Goal: Information Seeking & Learning: Understand process/instructions

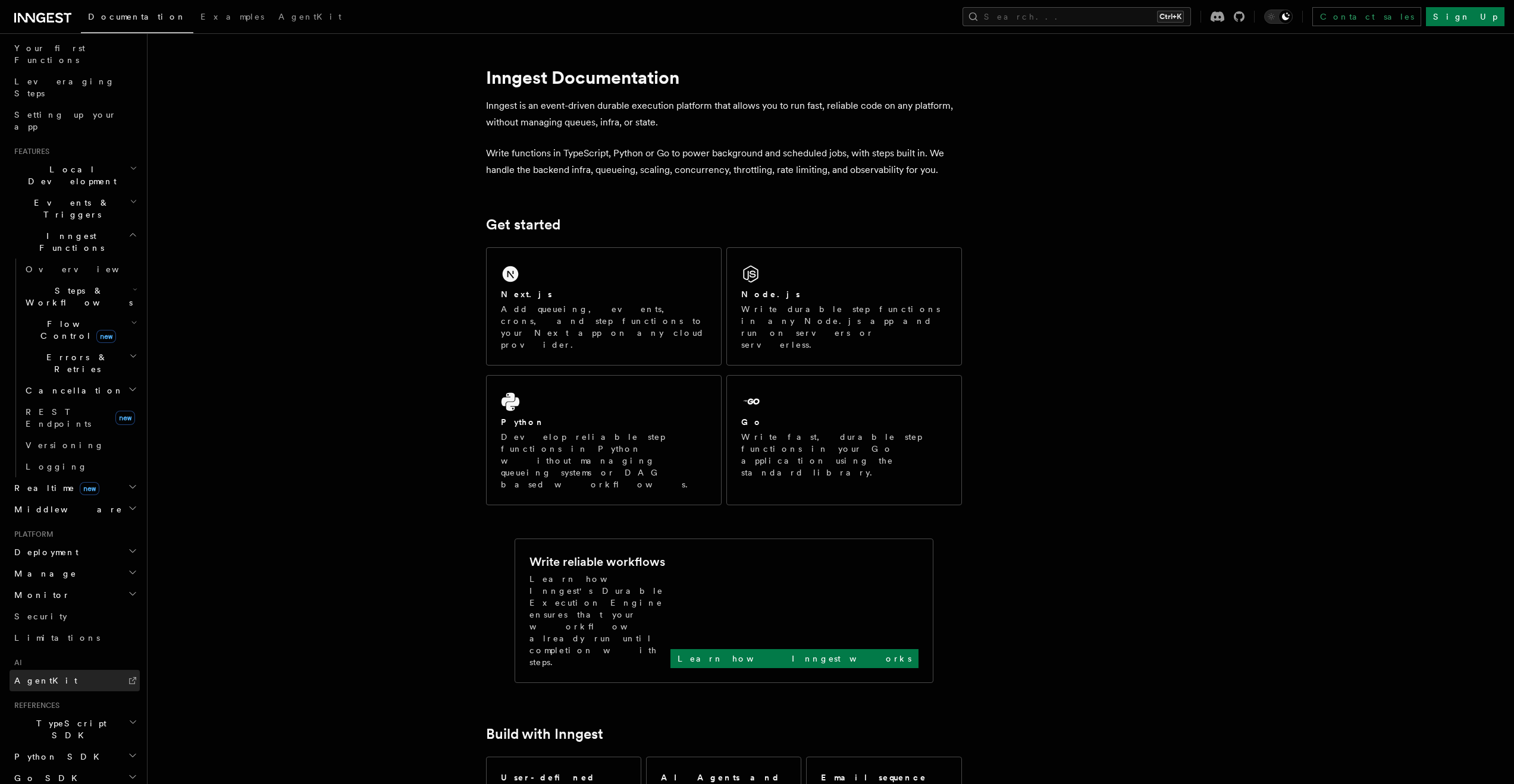
scroll to position [191, 0]
click at [58, 249] on span "Steps & Workflows" at bounding box center [76, 261] width 112 height 24
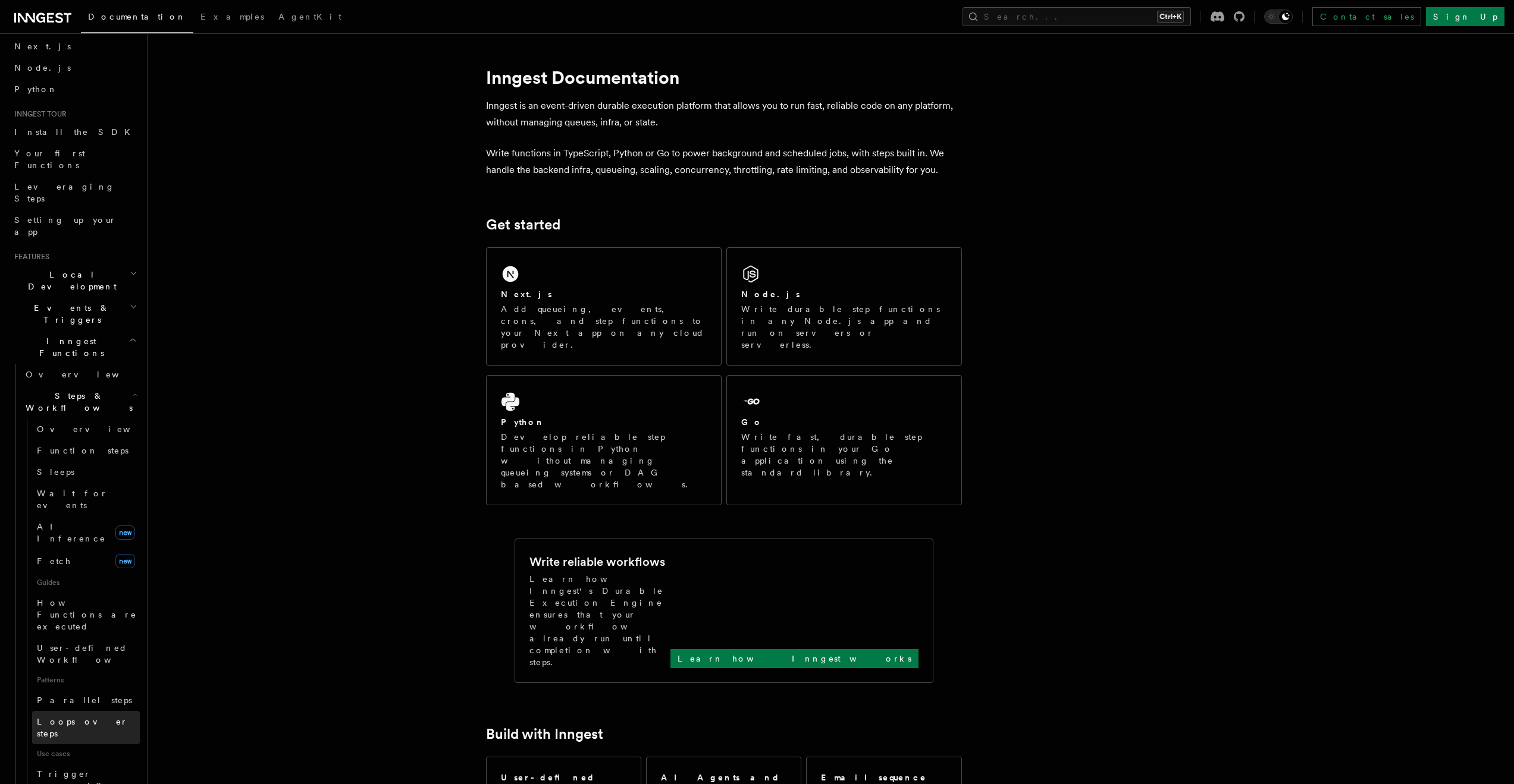
scroll to position [48, 0]
click at [132, 392] on icon "button" at bounding box center [134, 396] width 5 height 9
click at [115, 333] on h2 "Inngest Functions" at bounding box center [74, 349] width 131 height 34
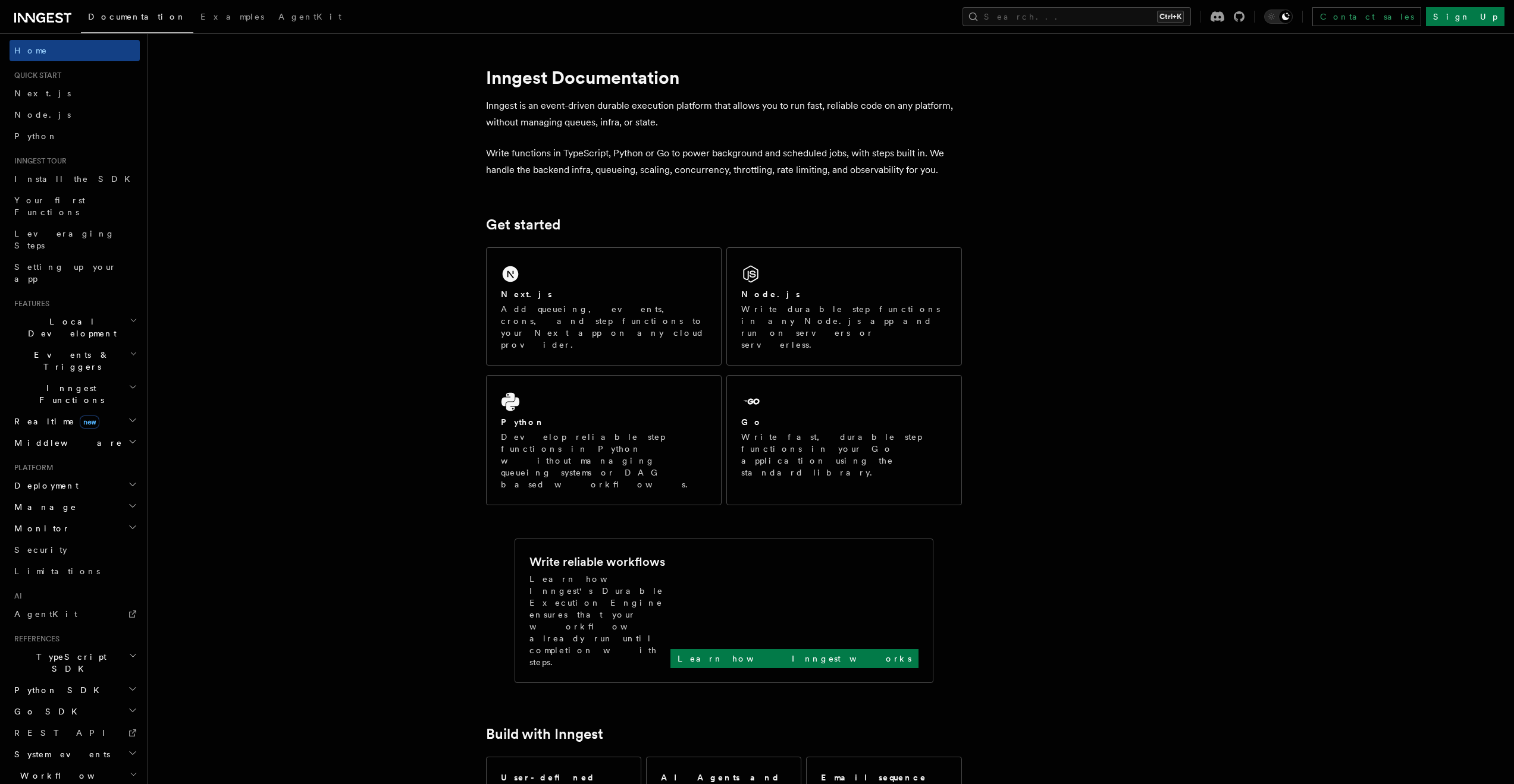
scroll to position [0, 0]
click at [53, 264] on span "Setting up your app" at bounding box center [77, 276] width 125 height 24
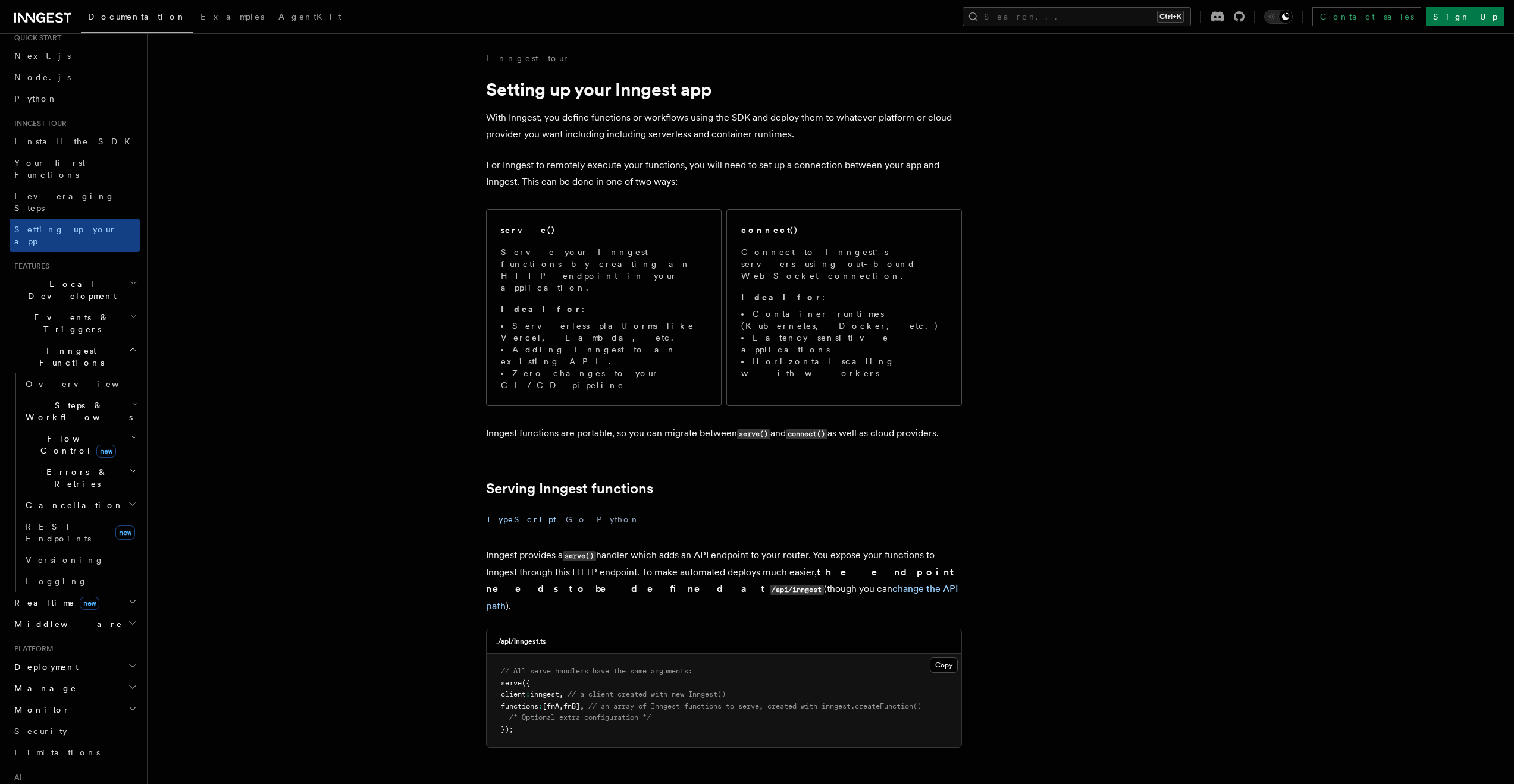
scroll to position [72, 0]
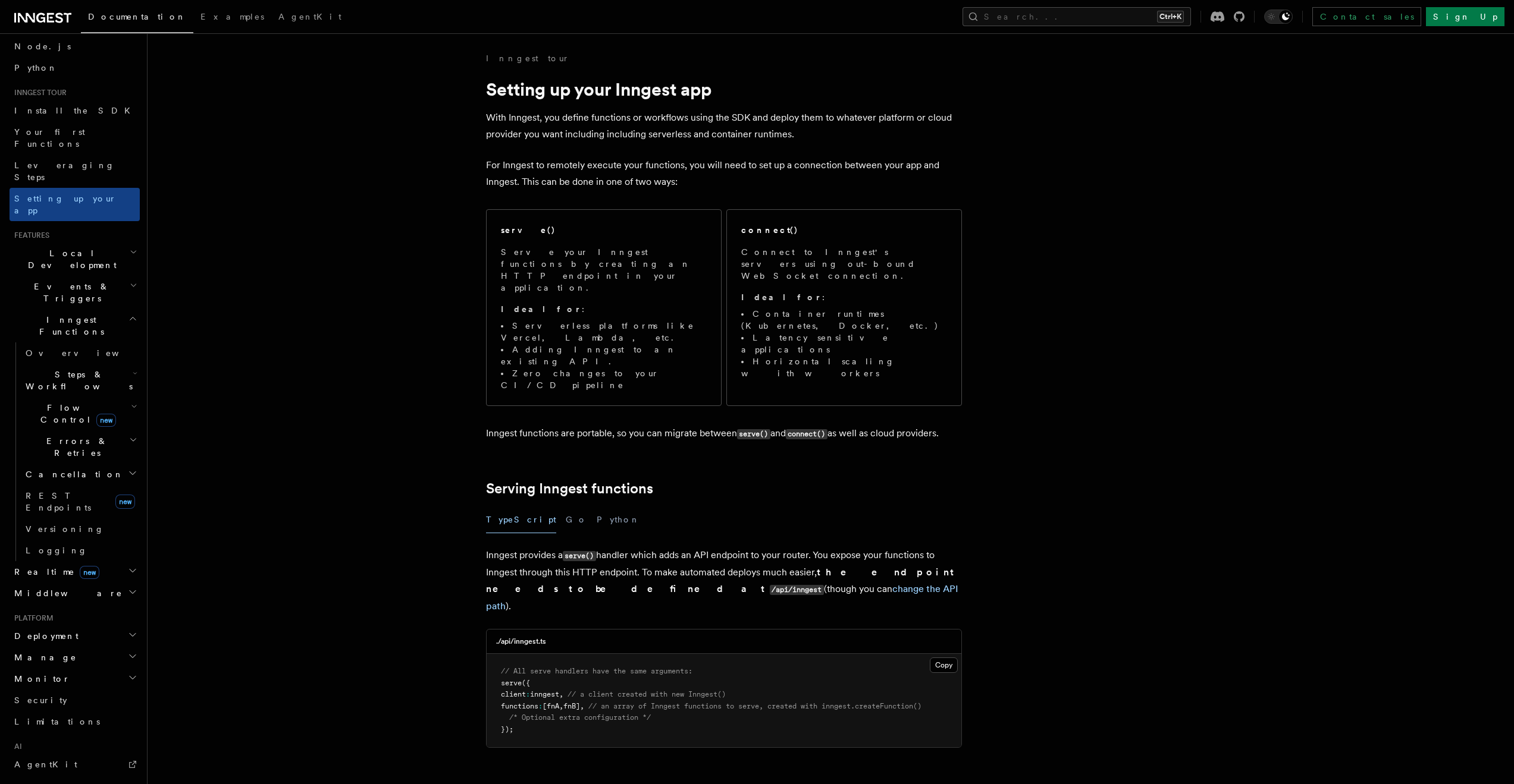
click at [34, 673] on span "Monitor" at bounding box center [39, 679] width 61 height 12
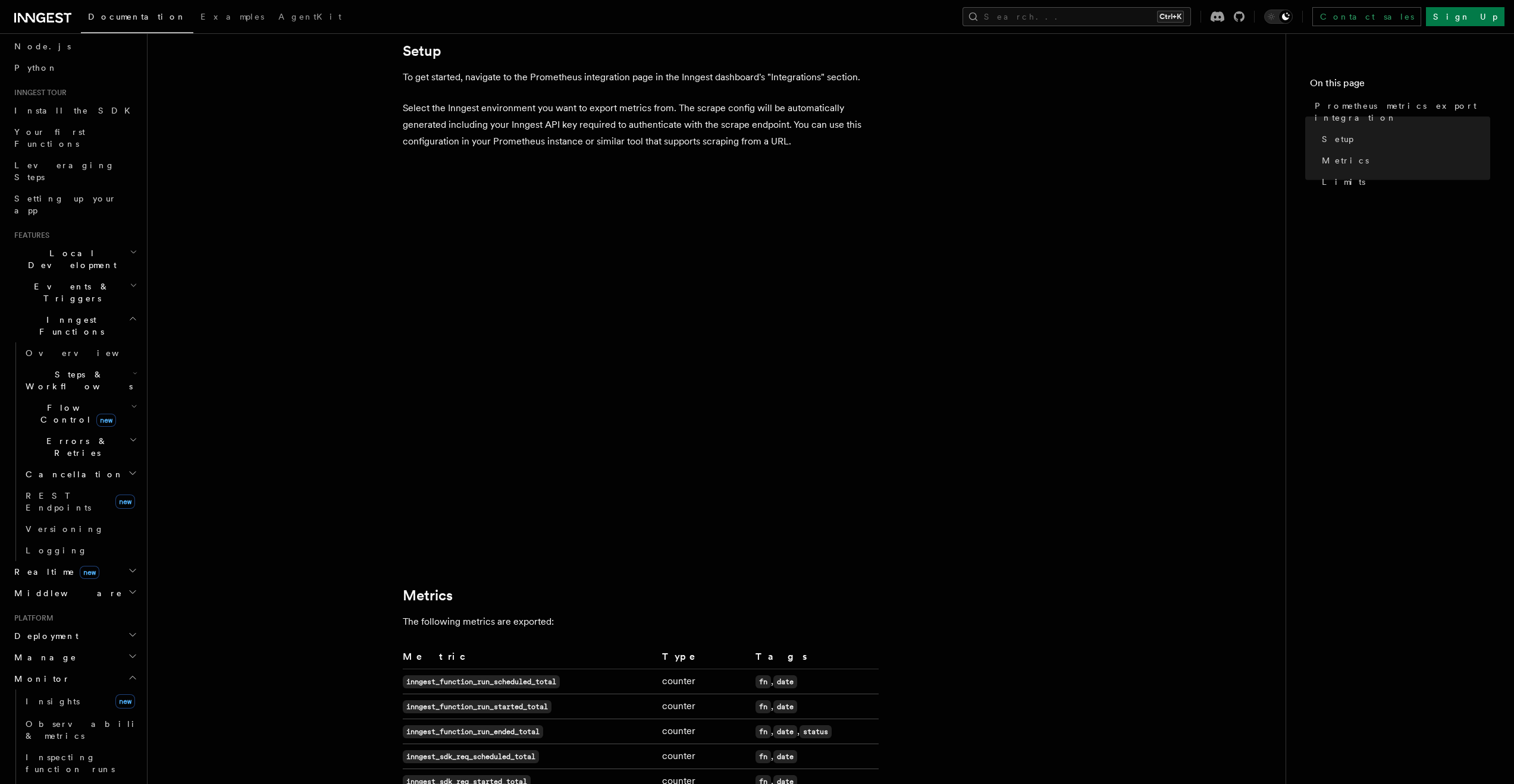
scroll to position [142, 0]
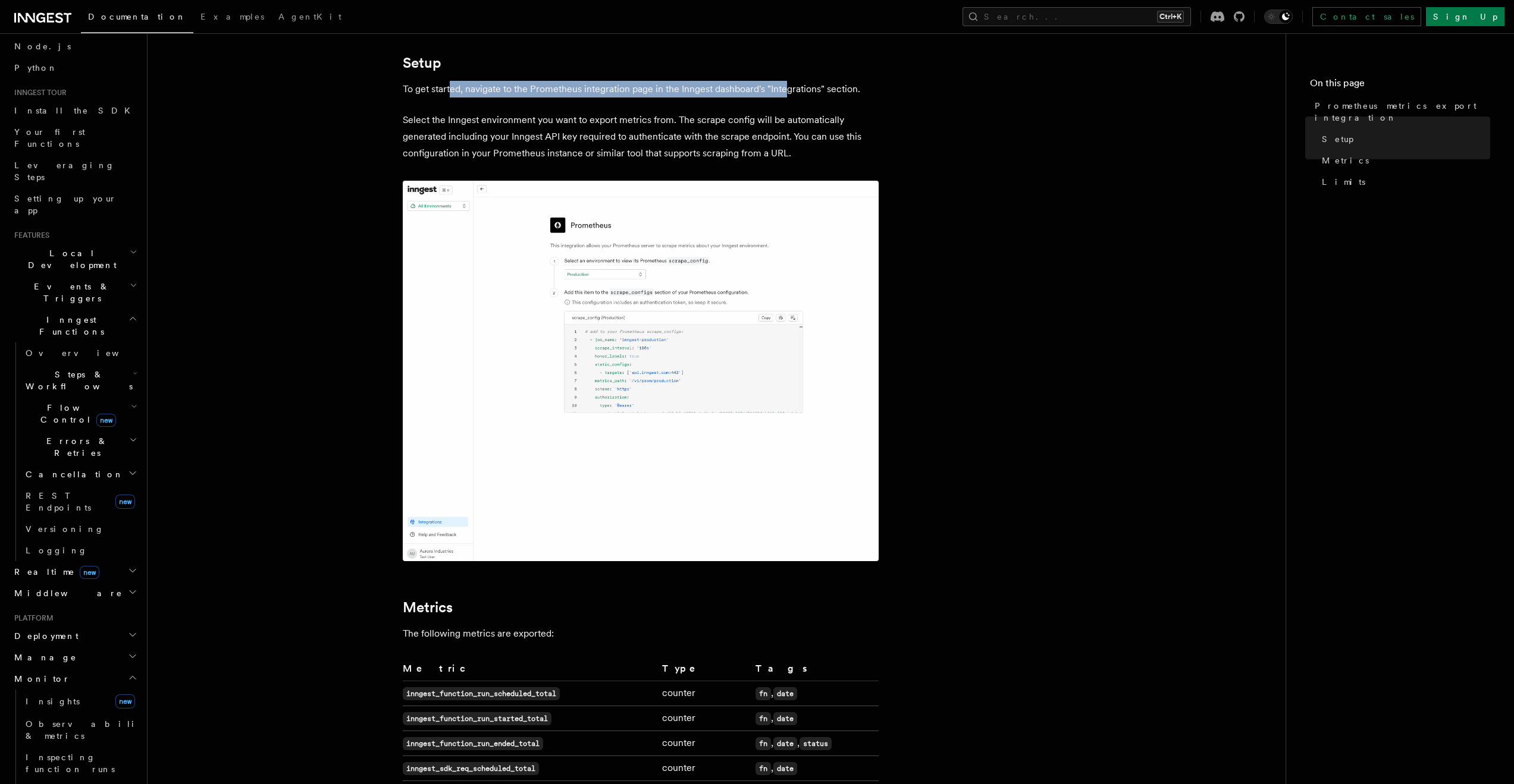
drag, startPoint x: 450, startPoint y: 91, endPoint x: 787, endPoint y: 86, distance: 337.0
click at [787, 86] on p "To get started, navigate to the Prometheus integration page in the Inngest dash…" at bounding box center [640, 89] width 476 height 16
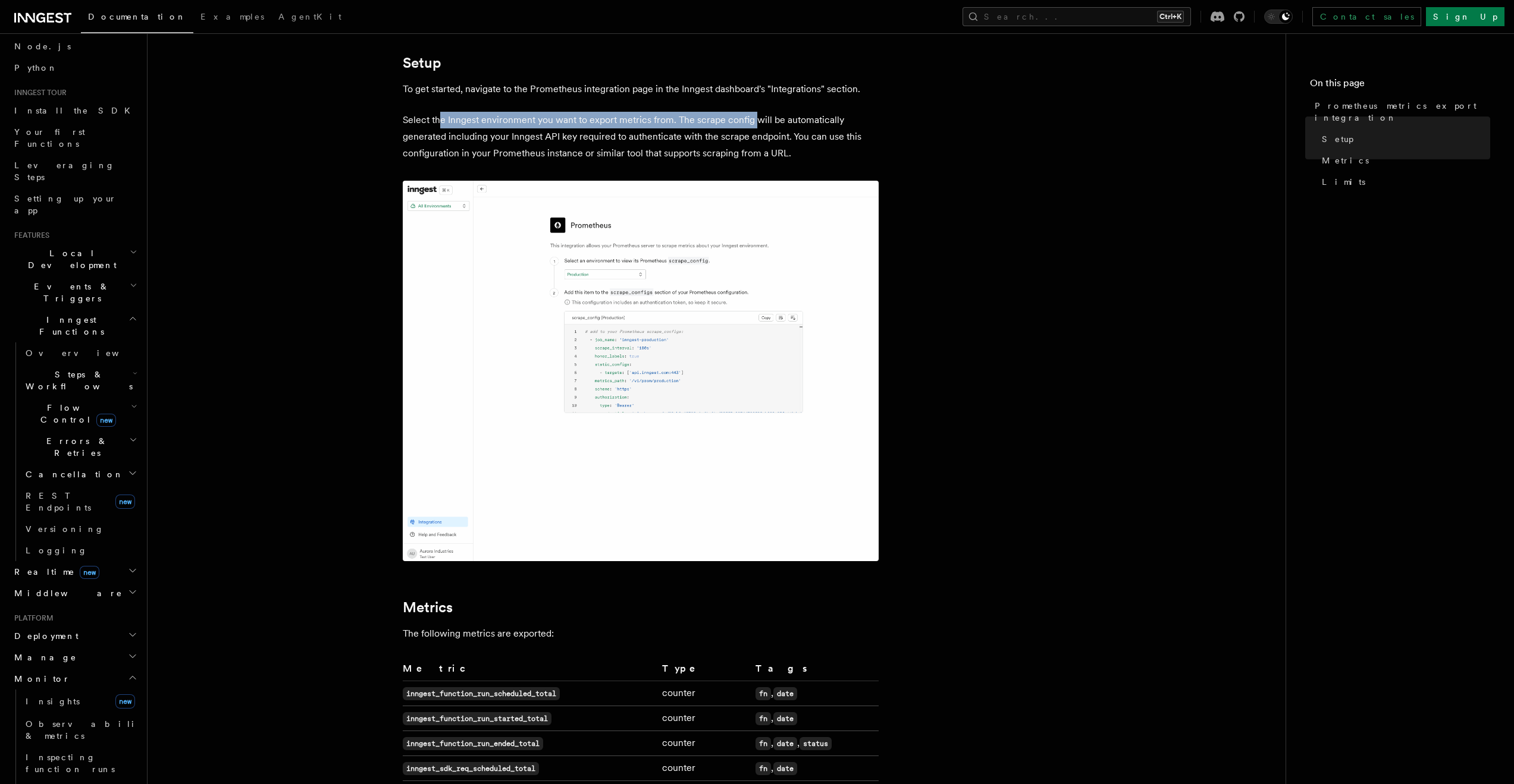
drag, startPoint x: 442, startPoint y: 119, endPoint x: 757, endPoint y: 119, distance: 315.0
click at [757, 119] on p "Select the Inngest environment you want to export metrics from. The scrape conf…" at bounding box center [640, 136] width 476 height 50
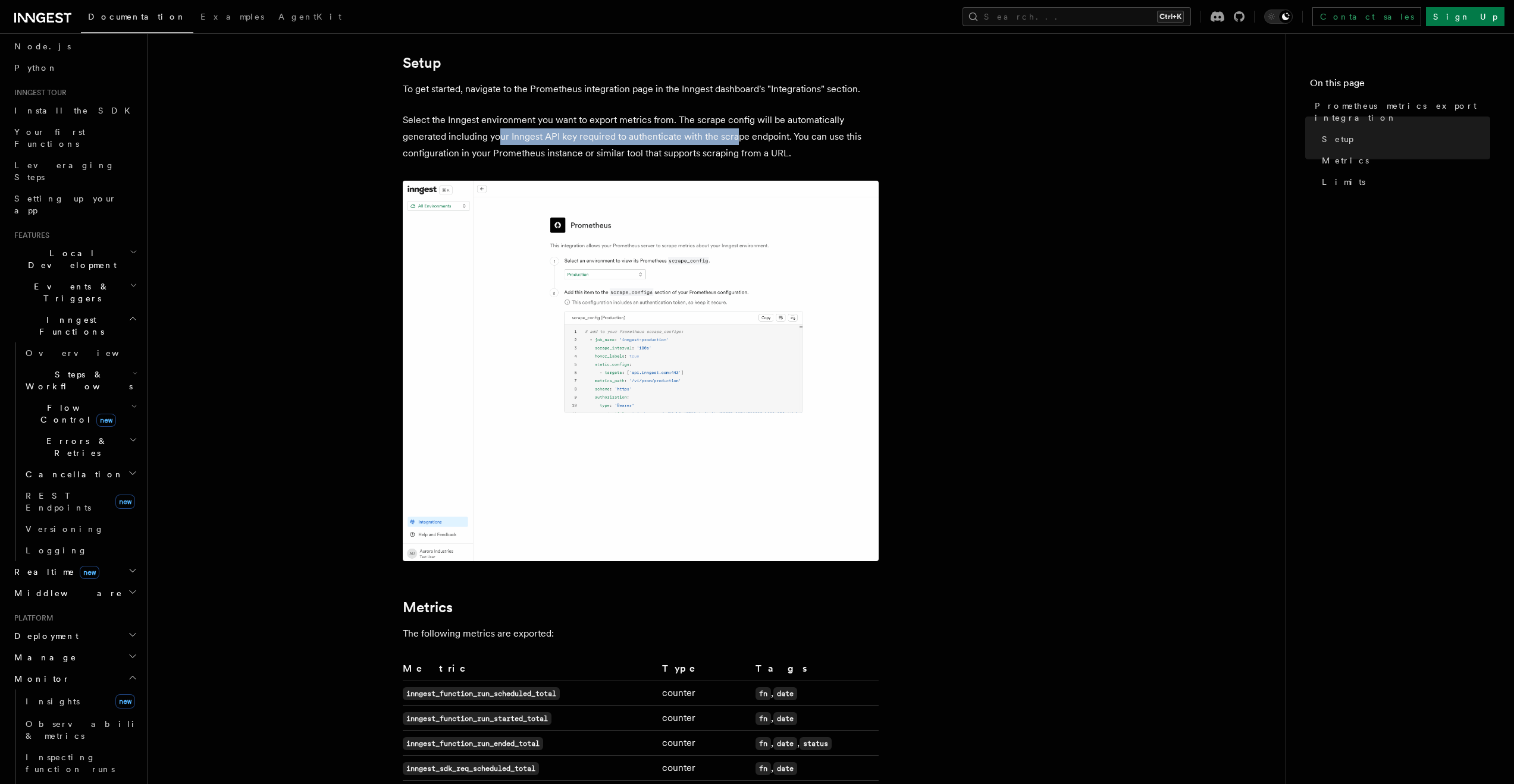
drag, startPoint x: 496, startPoint y: 138, endPoint x: 735, endPoint y: 137, distance: 239.0
click at [735, 137] on p "Select the Inngest environment you want to export metrics from. The scrape conf…" at bounding box center [640, 136] width 476 height 50
drag, startPoint x: 451, startPoint y: 153, endPoint x: 748, endPoint y: 152, distance: 297.0
click at [748, 152] on p "Select the Inngest environment you want to export metrics from. The scrape conf…" at bounding box center [640, 136] width 476 height 50
click at [392, 142] on article "Platform Monitor Prometheus metrics export integration Inngest supports exporti…" at bounding box center [716, 657] width 1100 height 1496
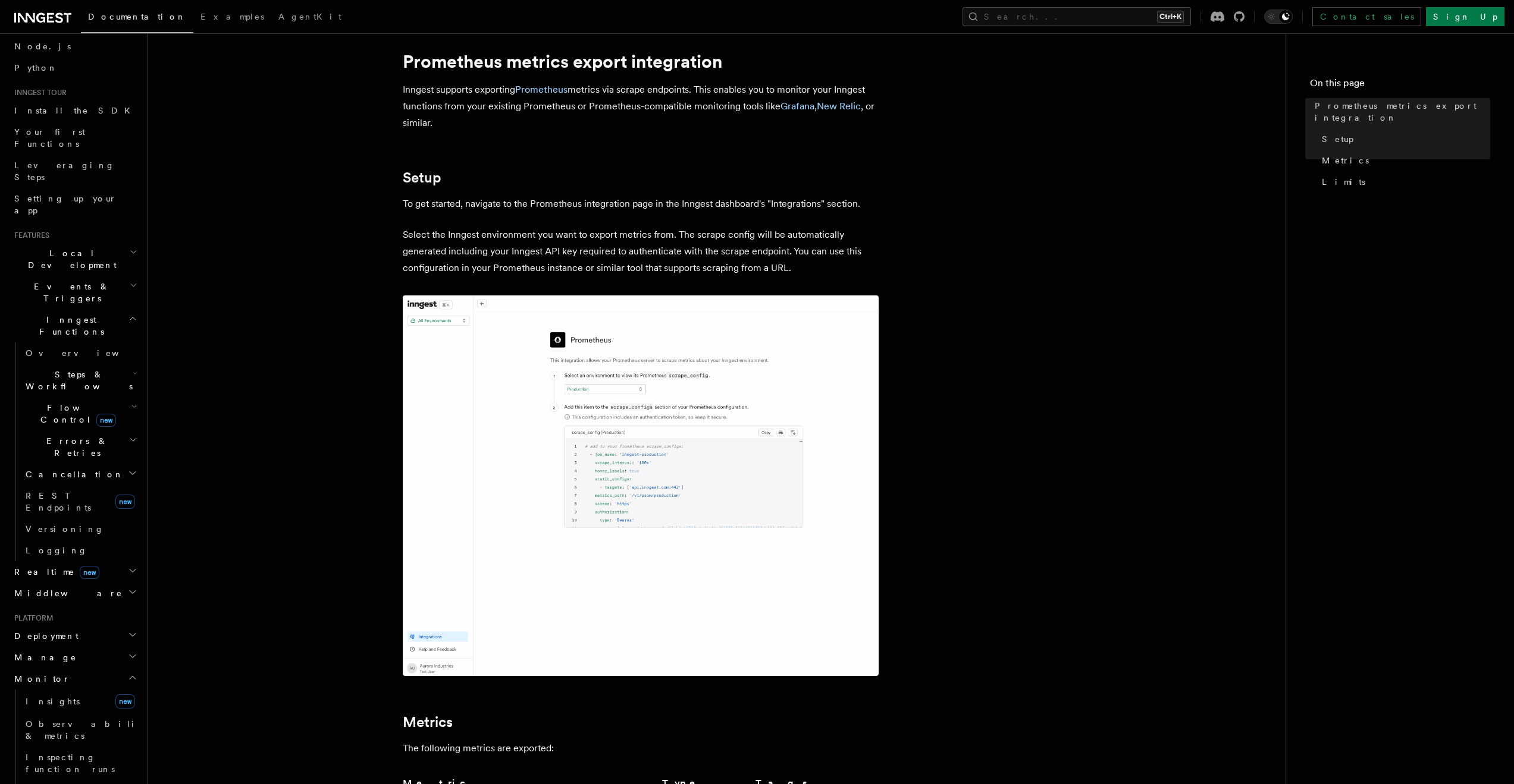
scroll to position [0, 0]
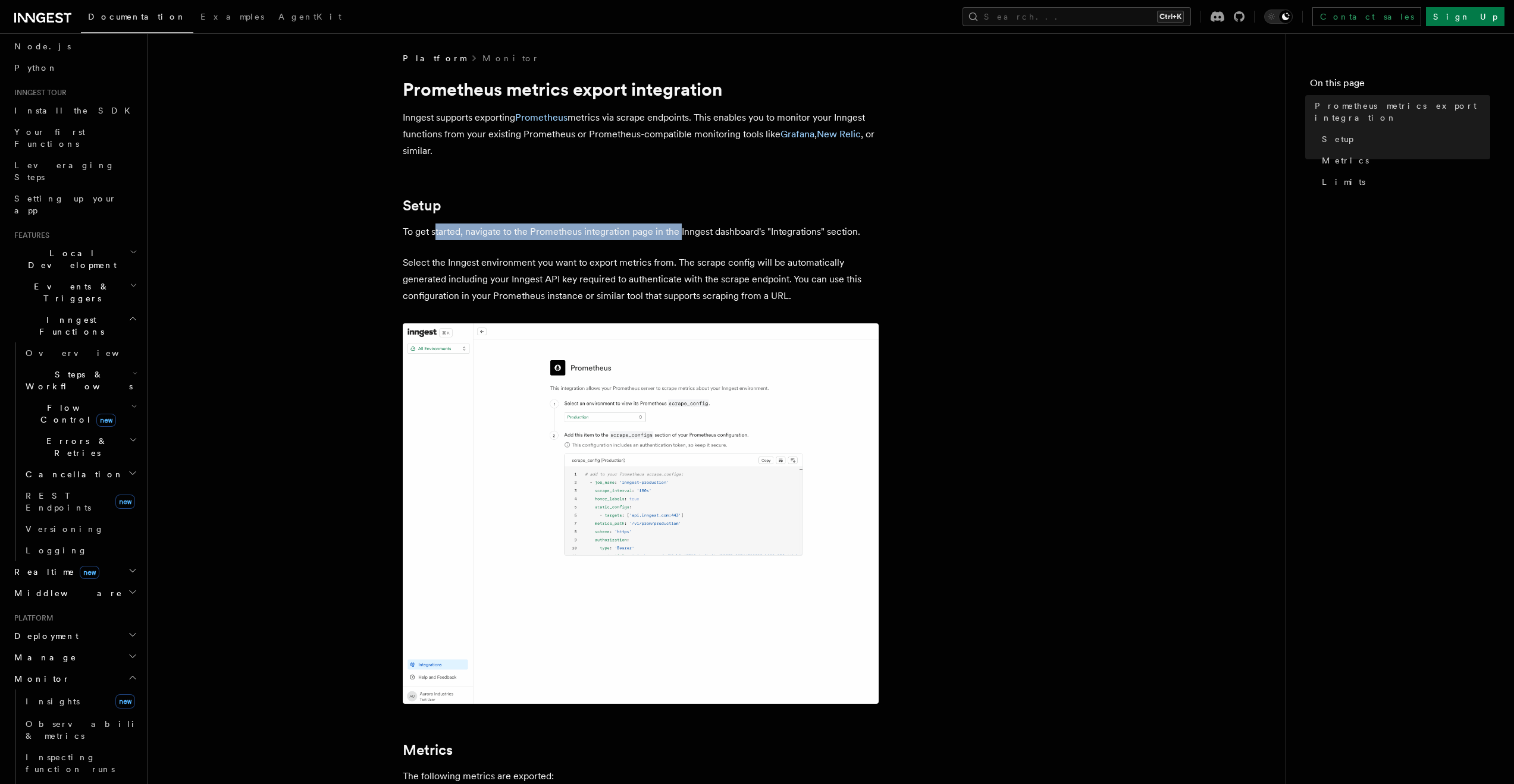
drag, startPoint x: 437, startPoint y: 232, endPoint x: 682, endPoint y: 228, distance: 245.0
click at [682, 228] on p "To get started, navigate to the Prometheus integration page in the Inngest dash…" at bounding box center [640, 232] width 476 height 16
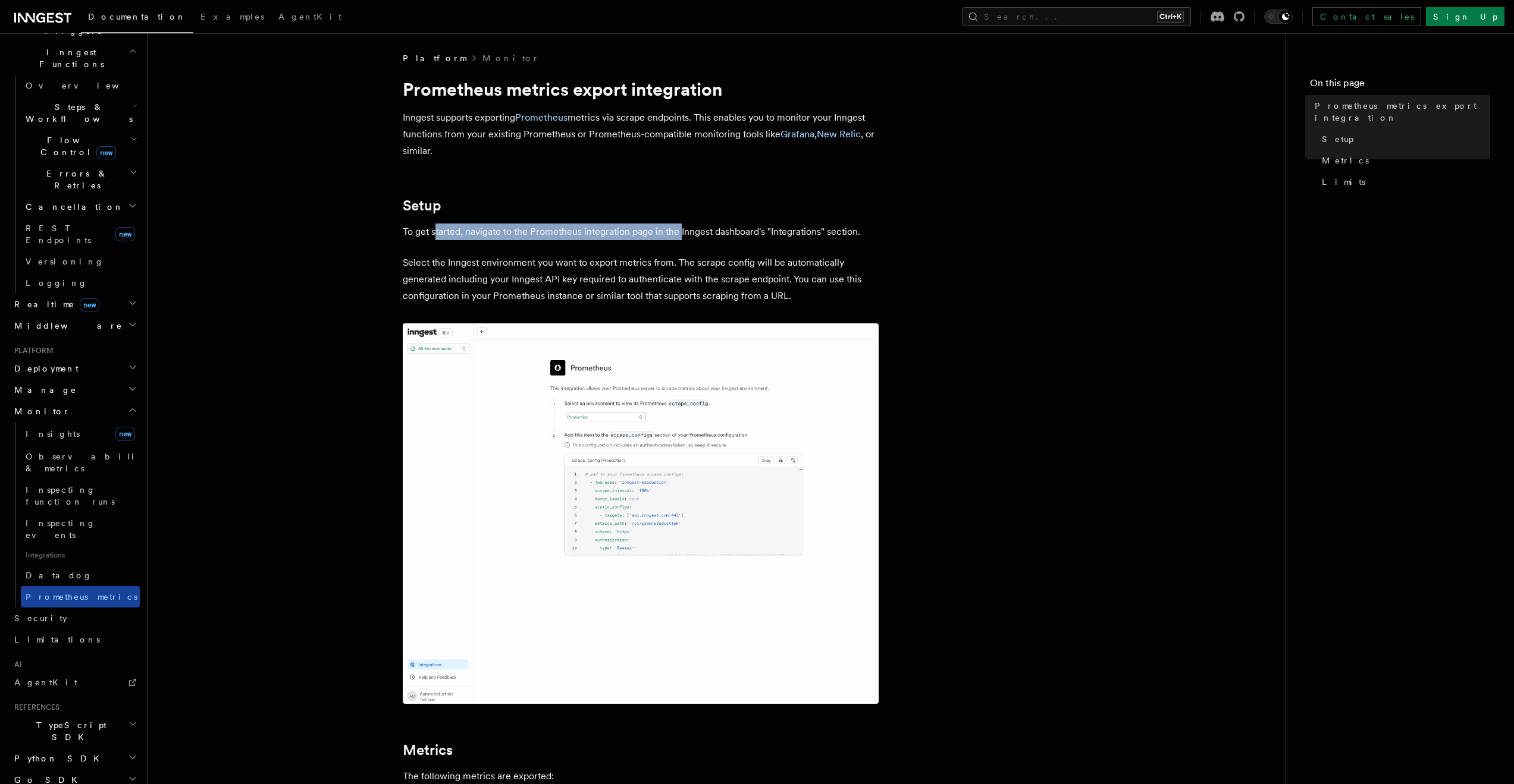
scroll to position [341, 0]
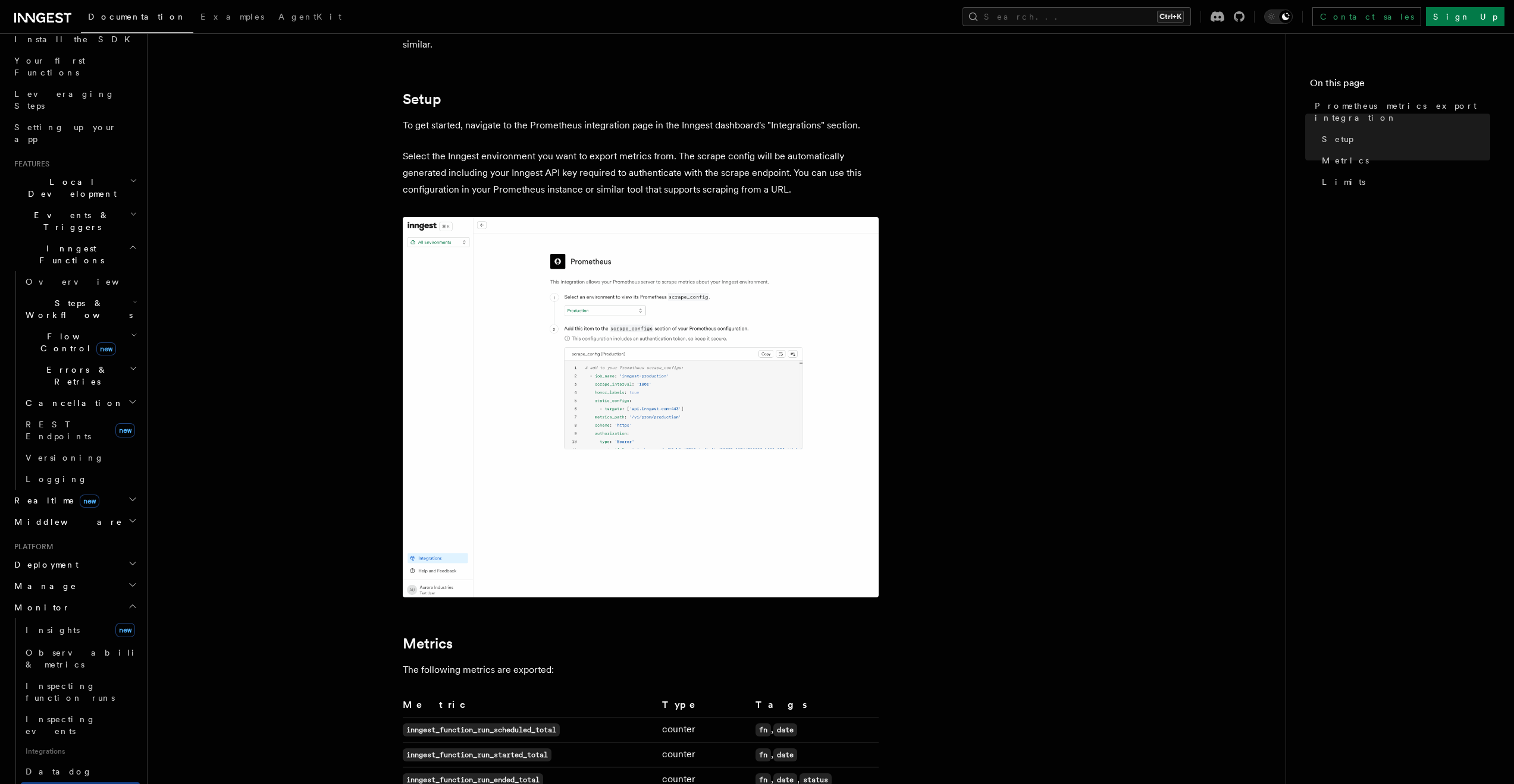
scroll to position [0, 0]
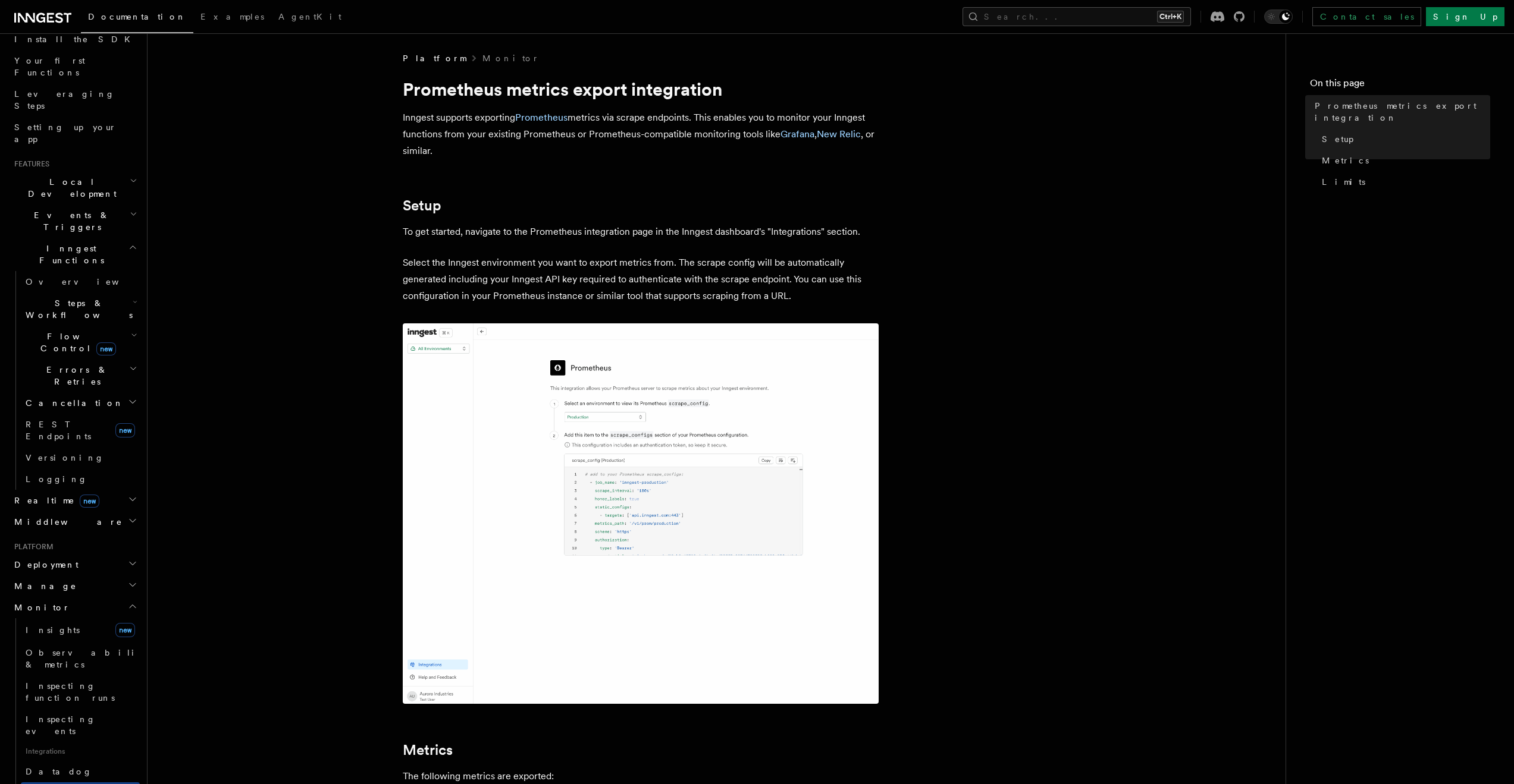
click at [128, 516] on icon "button" at bounding box center [132, 520] width 9 height 9
click at [128, 580] on icon "button" at bounding box center [132, 585] width 9 height 9
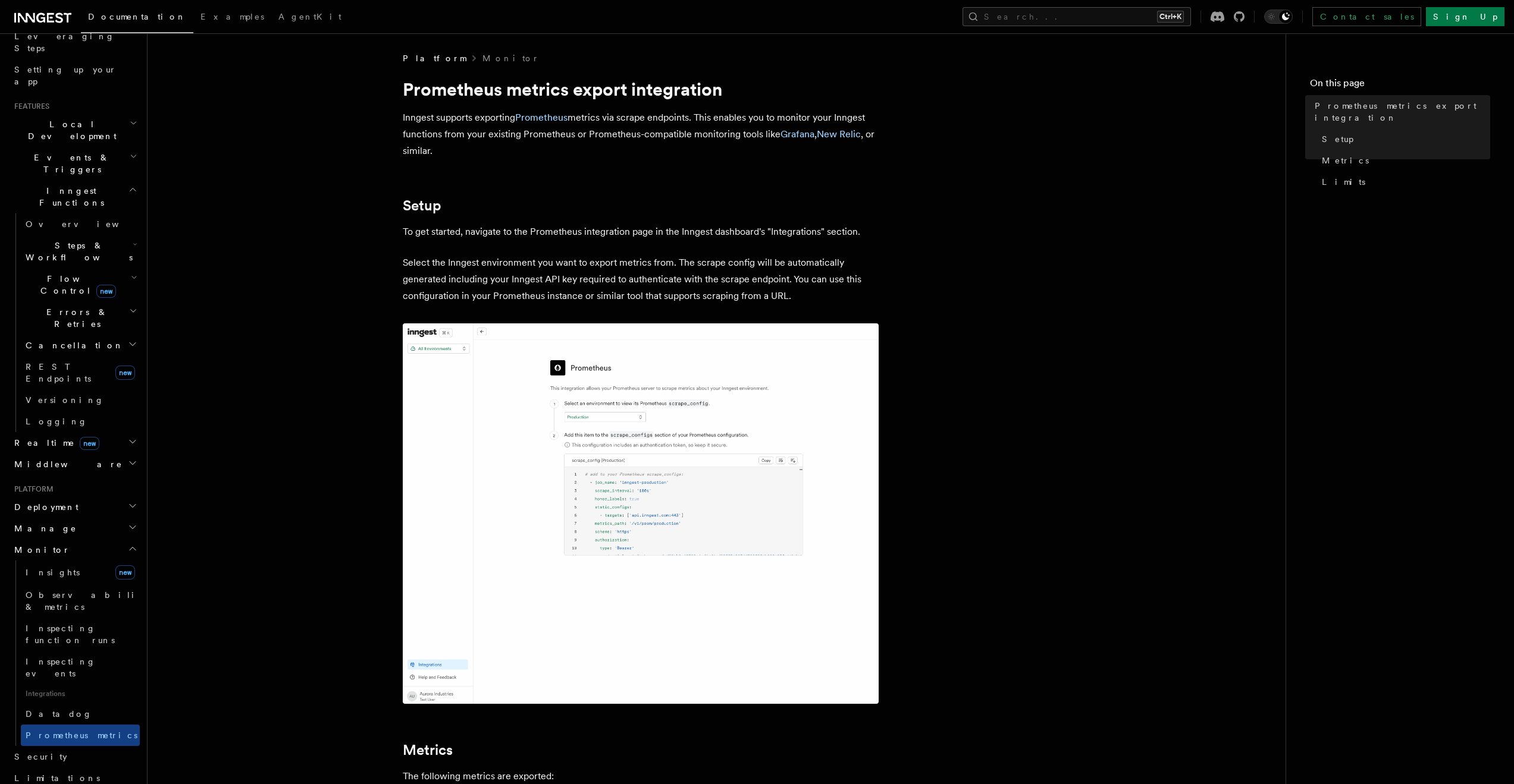
scroll to position [286, 0]
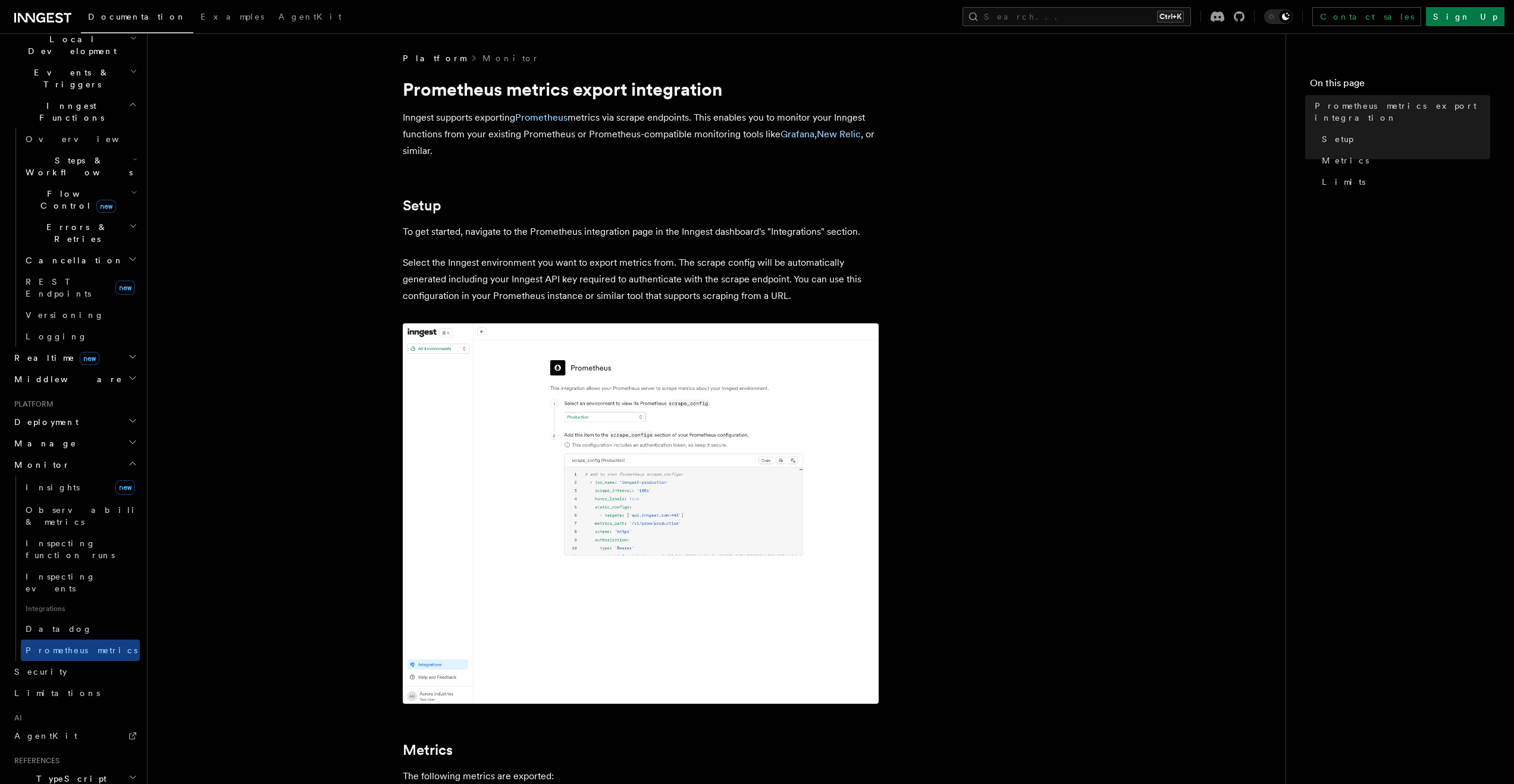
click at [511, 488] on img at bounding box center [640, 514] width 476 height 381
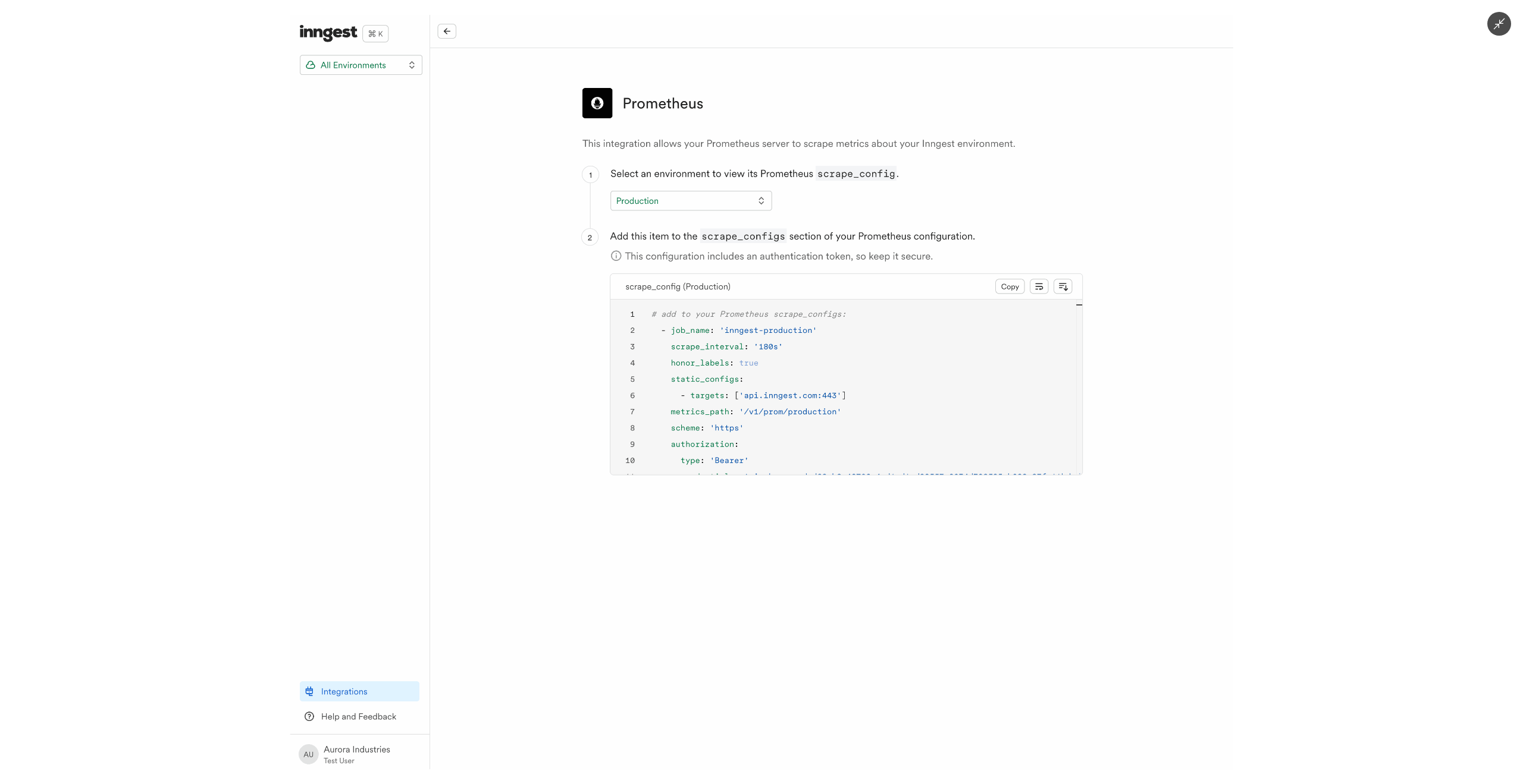
click at [1256, 200] on div at bounding box center [762, 392] width 1523 height 784
